Goal: Book appointment/travel/reservation

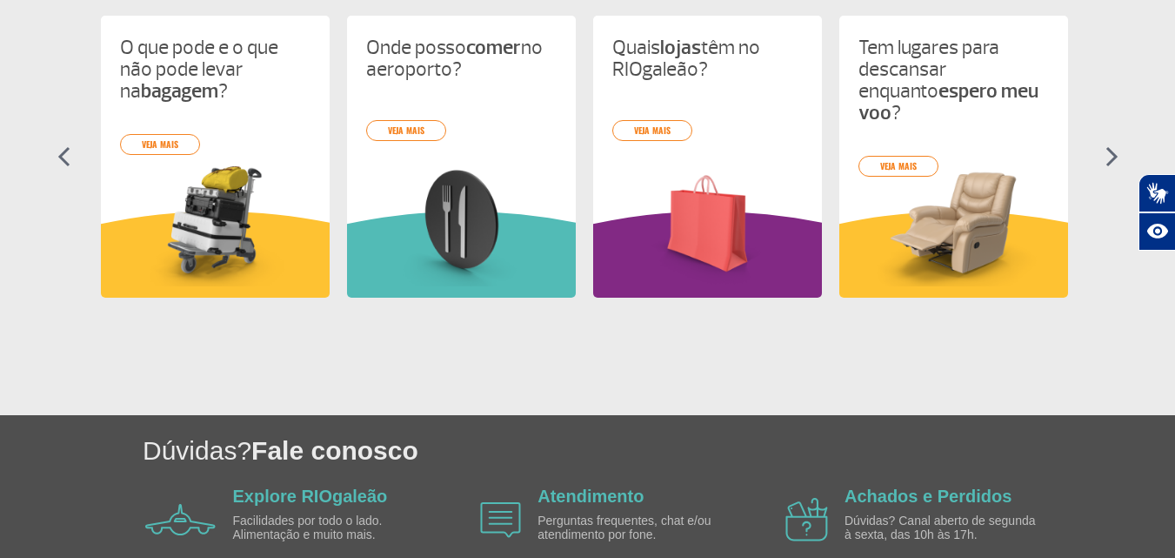
scroll to position [752, 0]
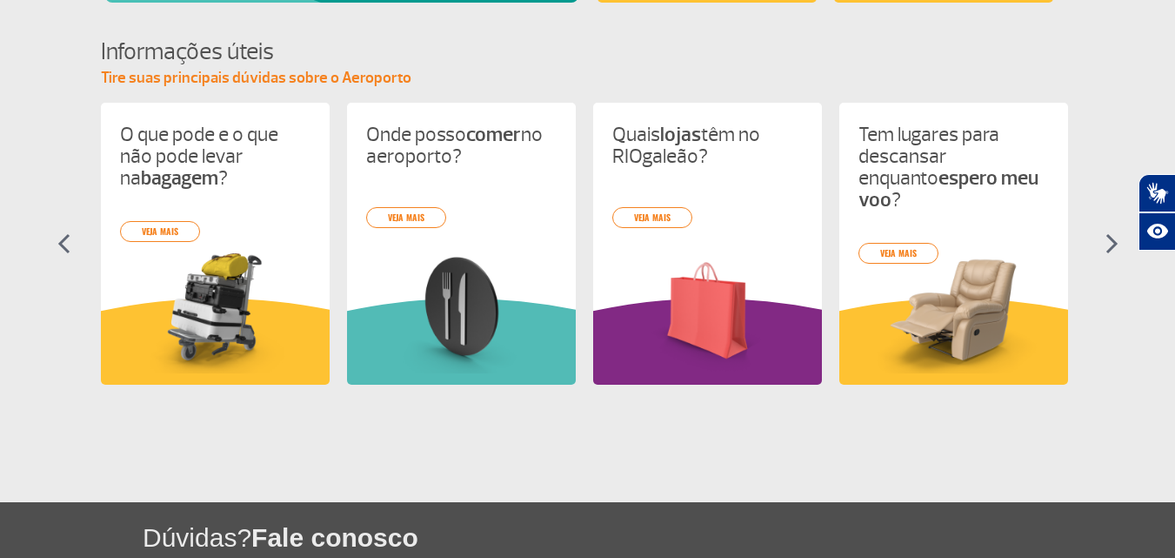
click at [858, 238] on img at bounding box center [1112, 243] width 13 height 21
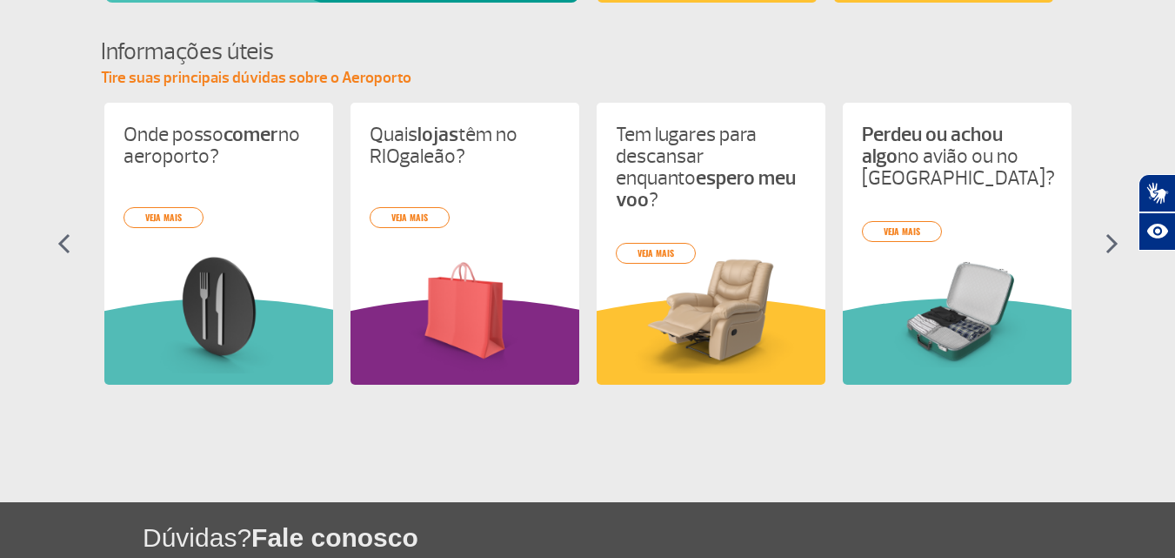
scroll to position [0, 246]
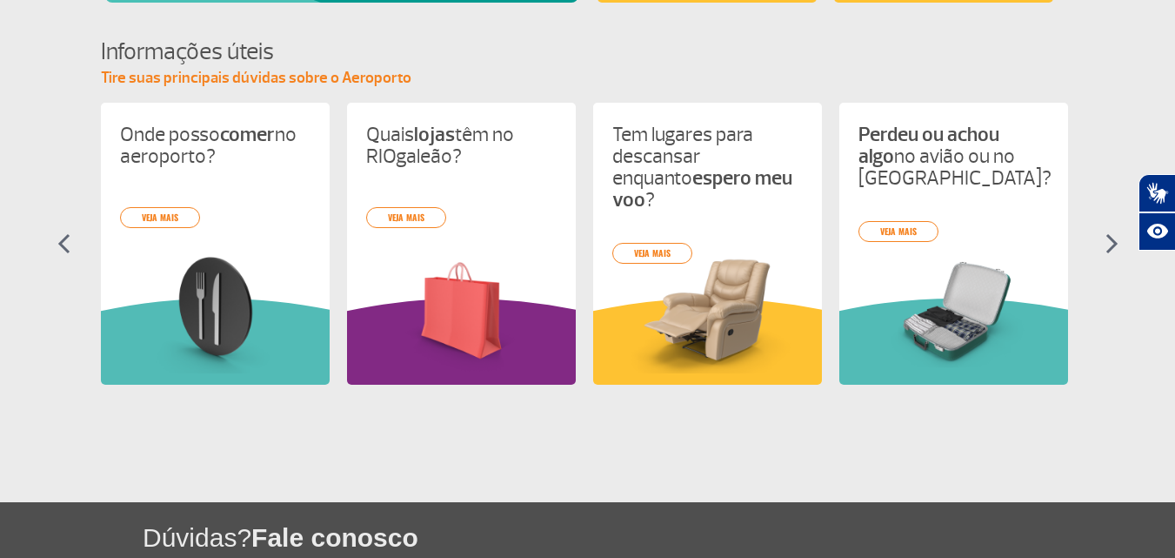
click at [858, 238] on img at bounding box center [1112, 243] width 13 height 21
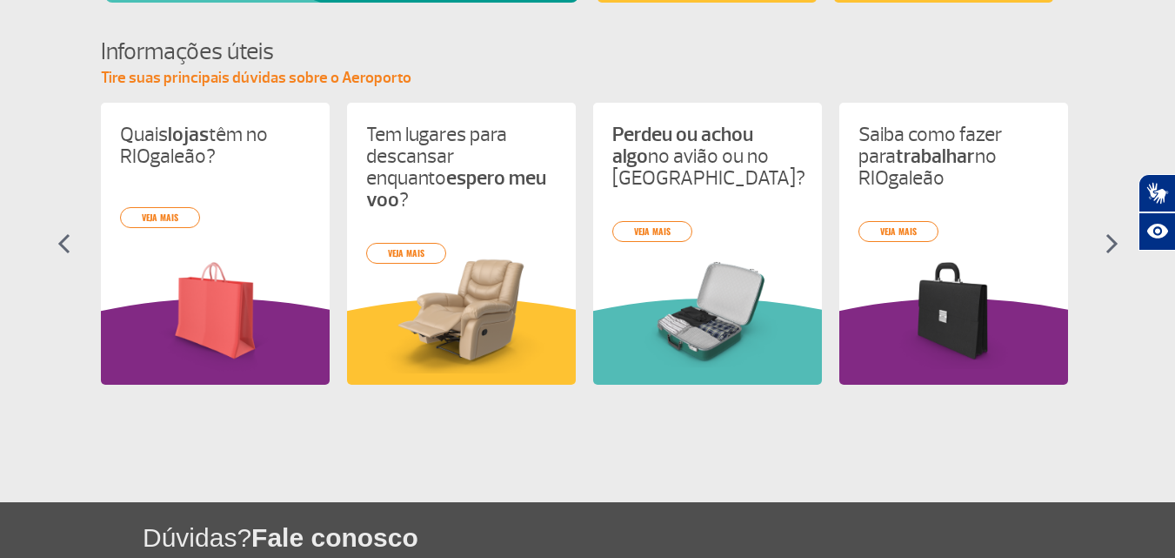
click at [858, 238] on img at bounding box center [1112, 243] width 13 height 21
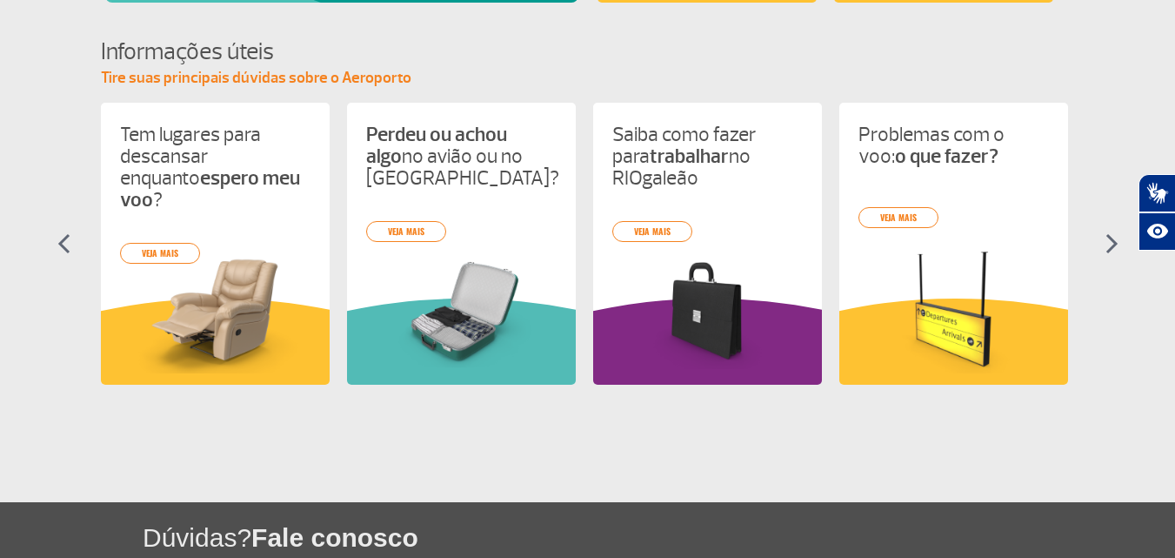
click at [858, 238] on img at bounding box center [1112, 243] width 13 height 21
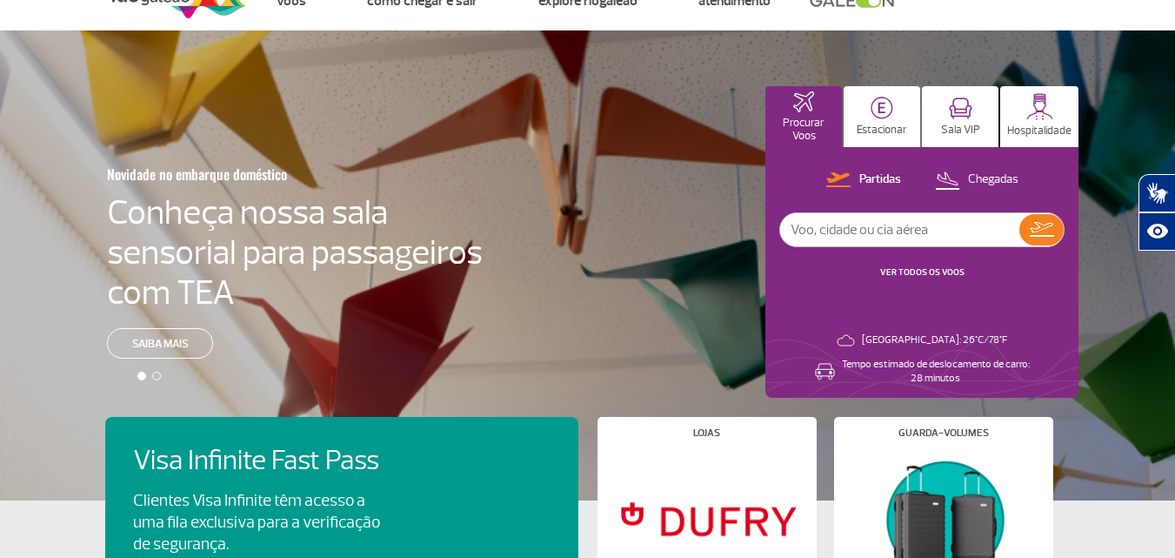
scroll to position [0, 0]
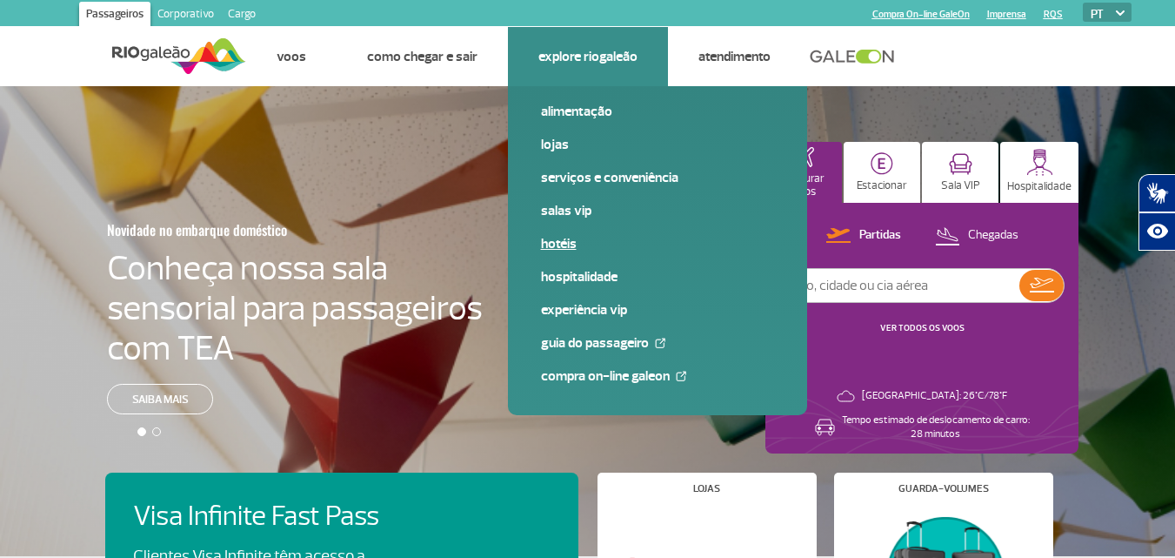
click at [572, 242] on link "Hotéis" at bounding box center [657, 243] width 233 height 19
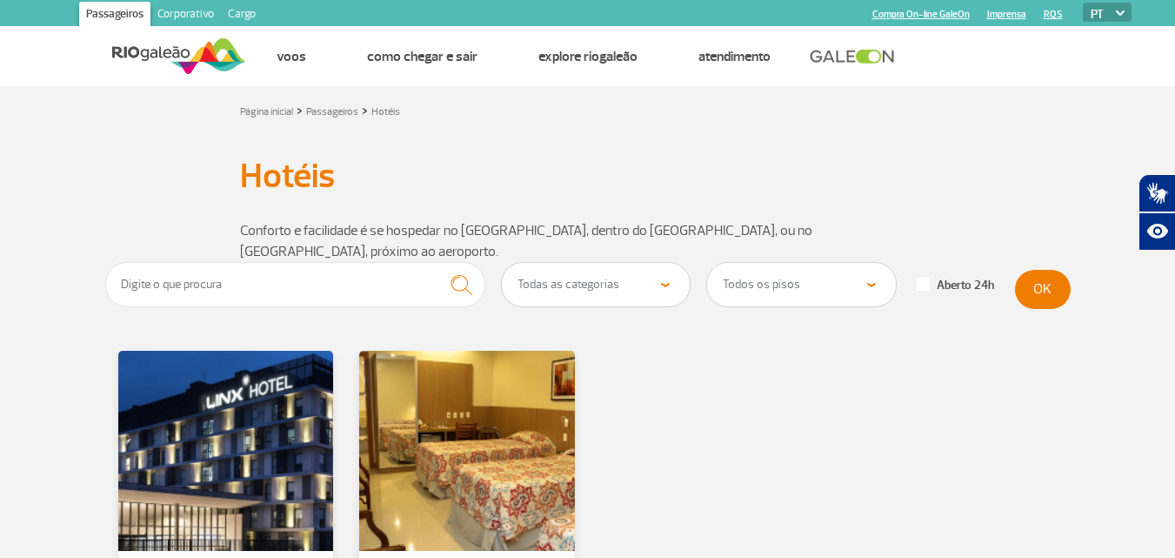
scroll to position [87, 0]
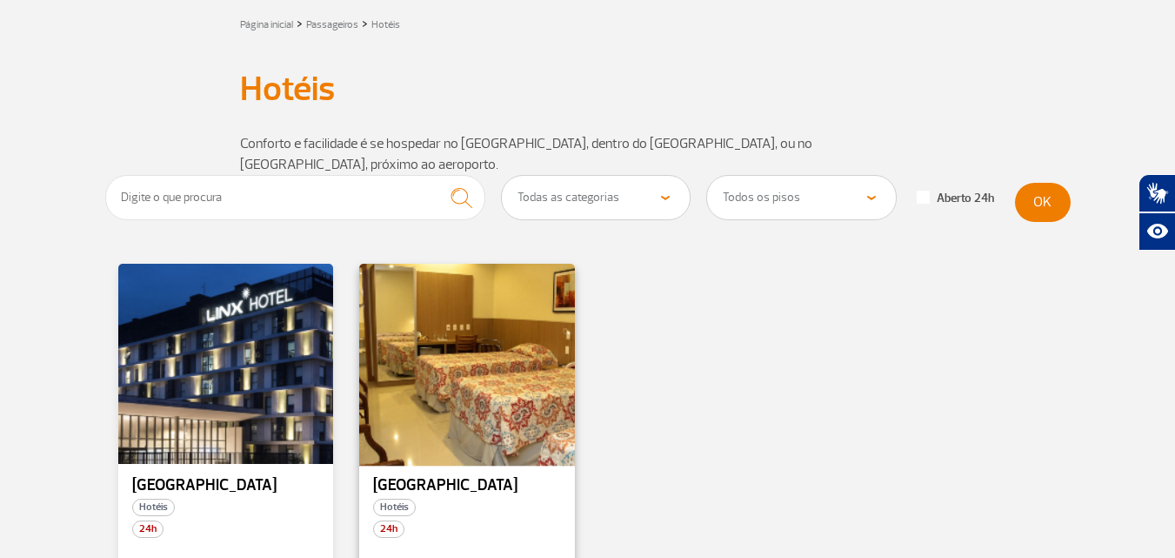
click at [454, 405] on div at bounding box center [467, 364] width 219 height 204
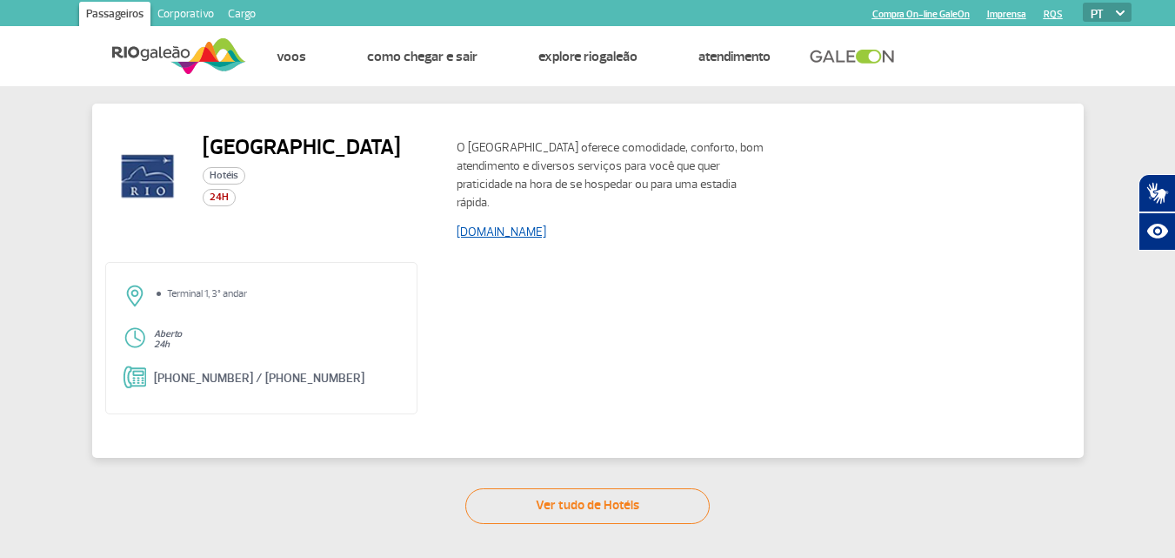
click at [534, 228] on link "[DOMAIN_NAME]" at bounding box center [502, 231] width 90 height 15
